Goal: Transaction & Acquisition: Download file/media

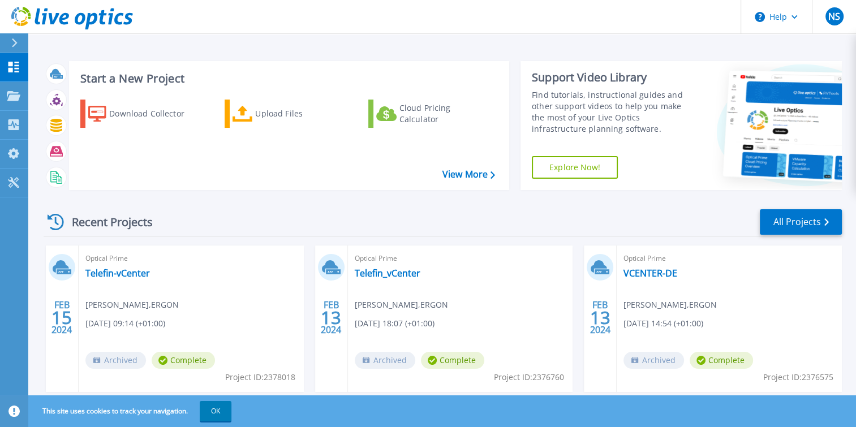
click at [91, 18] on icon at bounding box center [72, 18] width 122 height 23
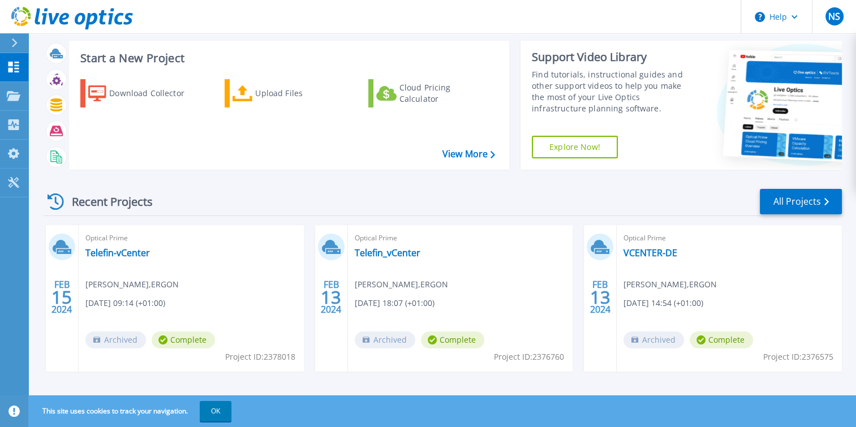
scroll to position [30, 0]
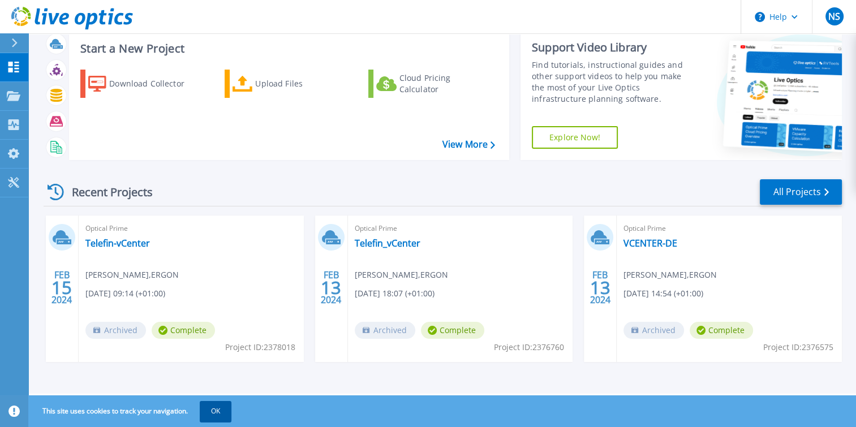
click at [214, 411] on button "OK" at bounding box center [216, 411] width 32 height 20
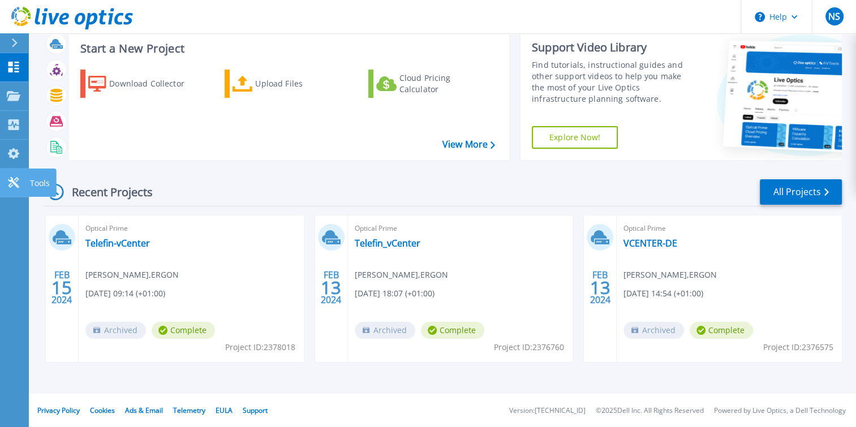
click at [14, 181] on icon at bounding box center [14, 182] width 14 height 11
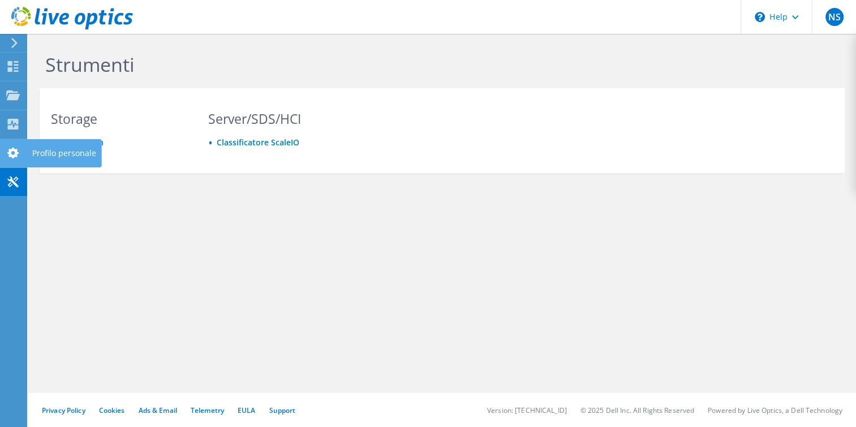
click at [12, 150] on use at bounding box center [12, 153] width 11 height 11
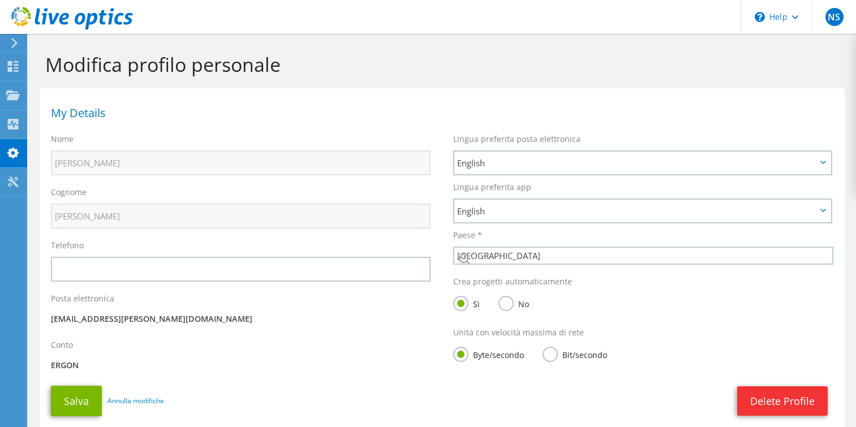
select select "106"
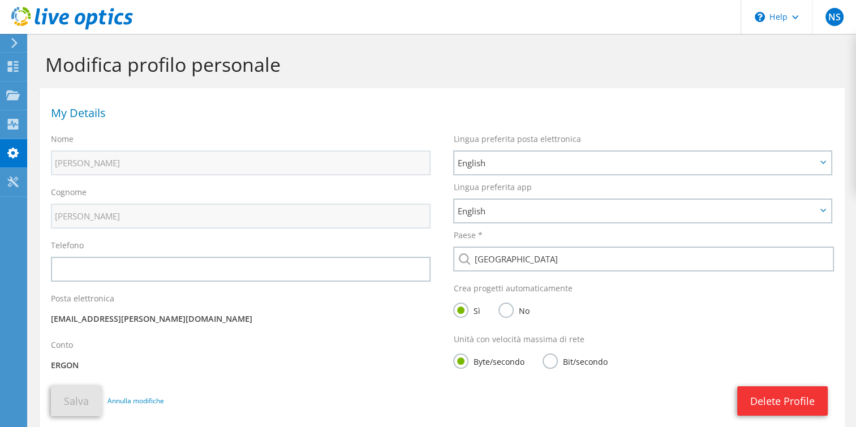
click at [14, 44] on icon at bounding box center [14, 43] width 8 height 10
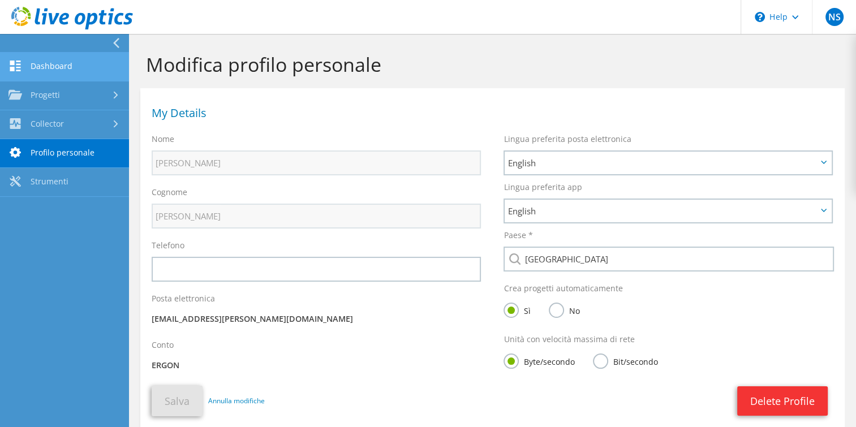
click at [69, 61] on link "Dashboard" at bounding box center [64, 67] width 129 height 29
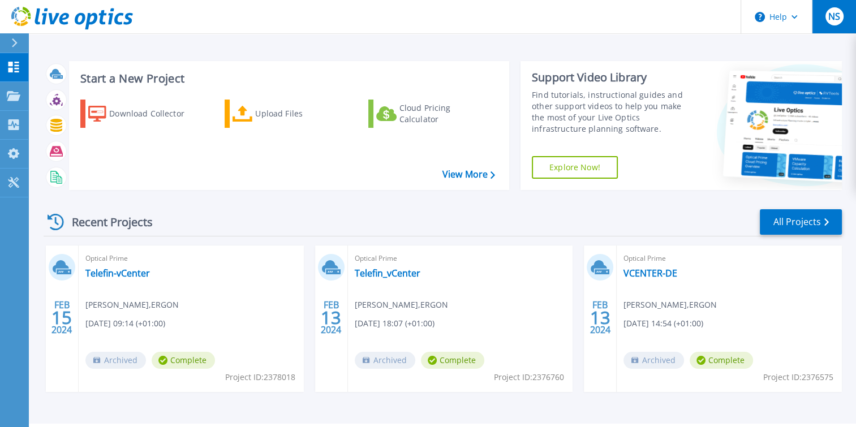
click at [839, 15] on span "NS" at bounding box center [834, 16] width 12 height 9
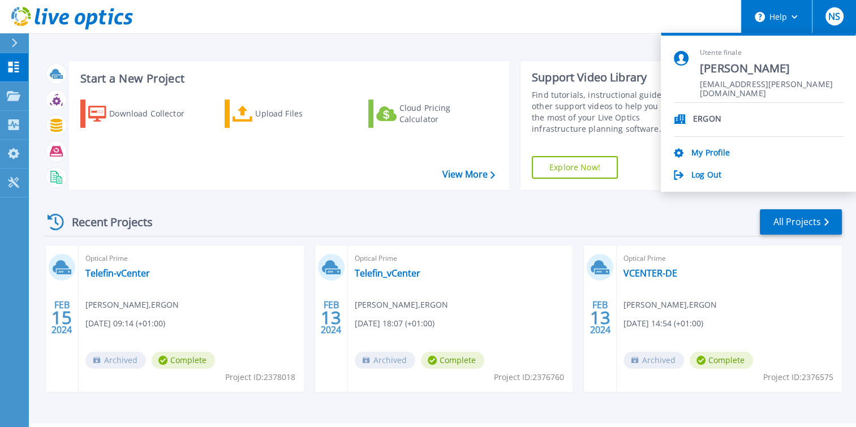
click at [792, 19] on button "Help" at bounding box center [776, 17] width 71 height 34
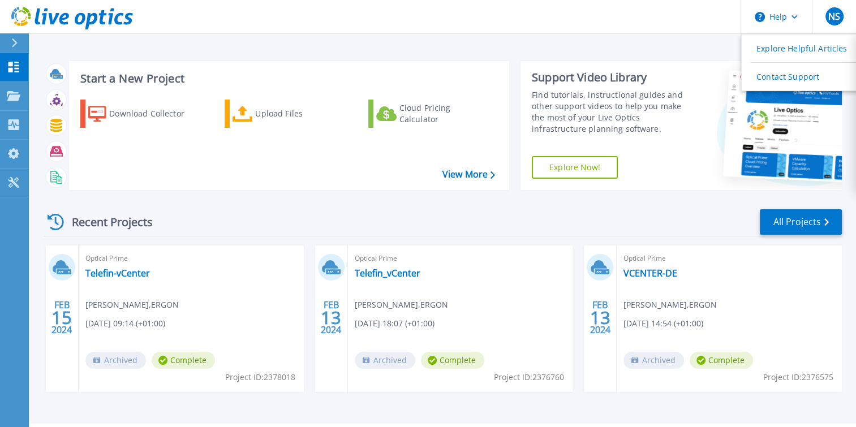
click at [683, 28] on header "Help Explore Helpful Articles Contact Support NS Utente finale Nicola Sellitto …" at bounding box center [428, 17] width 856 height 34
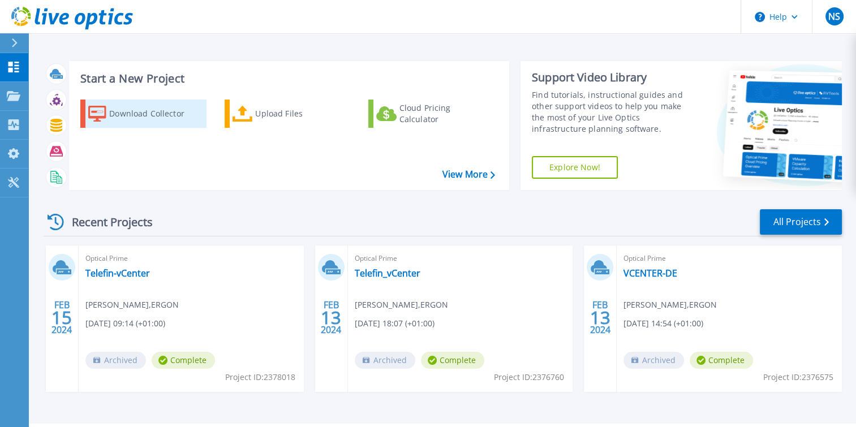
click at [164, 113] on div "Download Collector" at bounding box center [154, 113] width 91 height 23
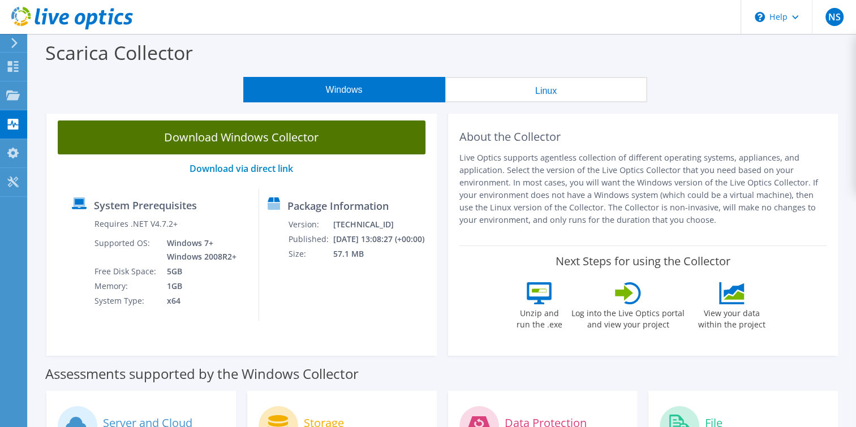
click at [272, 136] on link "Download Windows Collector" at bounding box center [242, 137] width 368 height 34
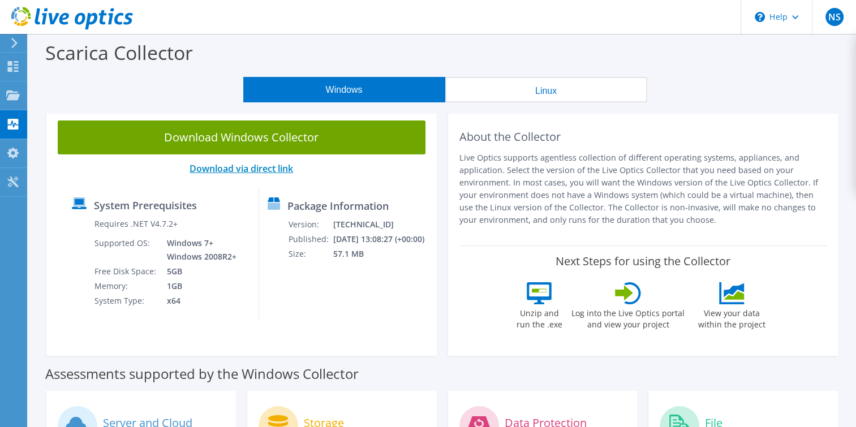
click at [265, 168] on link "Download via direct link" at bounding box center [242, 168] width 104 height 12
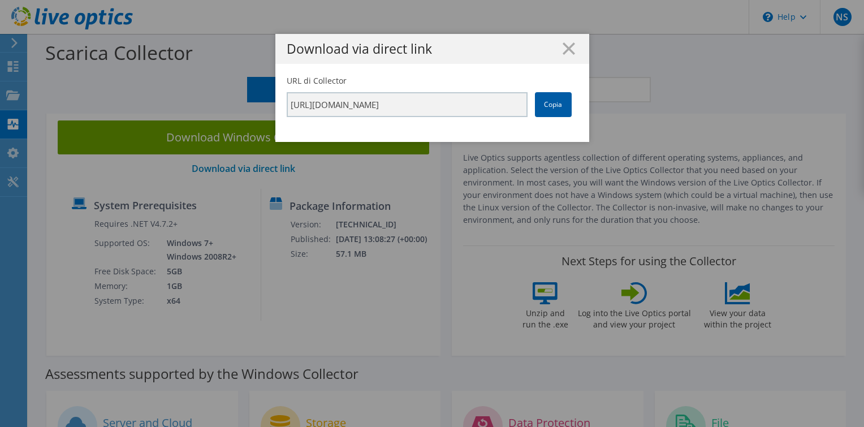
click at [552, 104] on link "Copia" at bounding box center [553, 104] width 37 height 25
